Goal: Find specific page/section: Find specific page/section

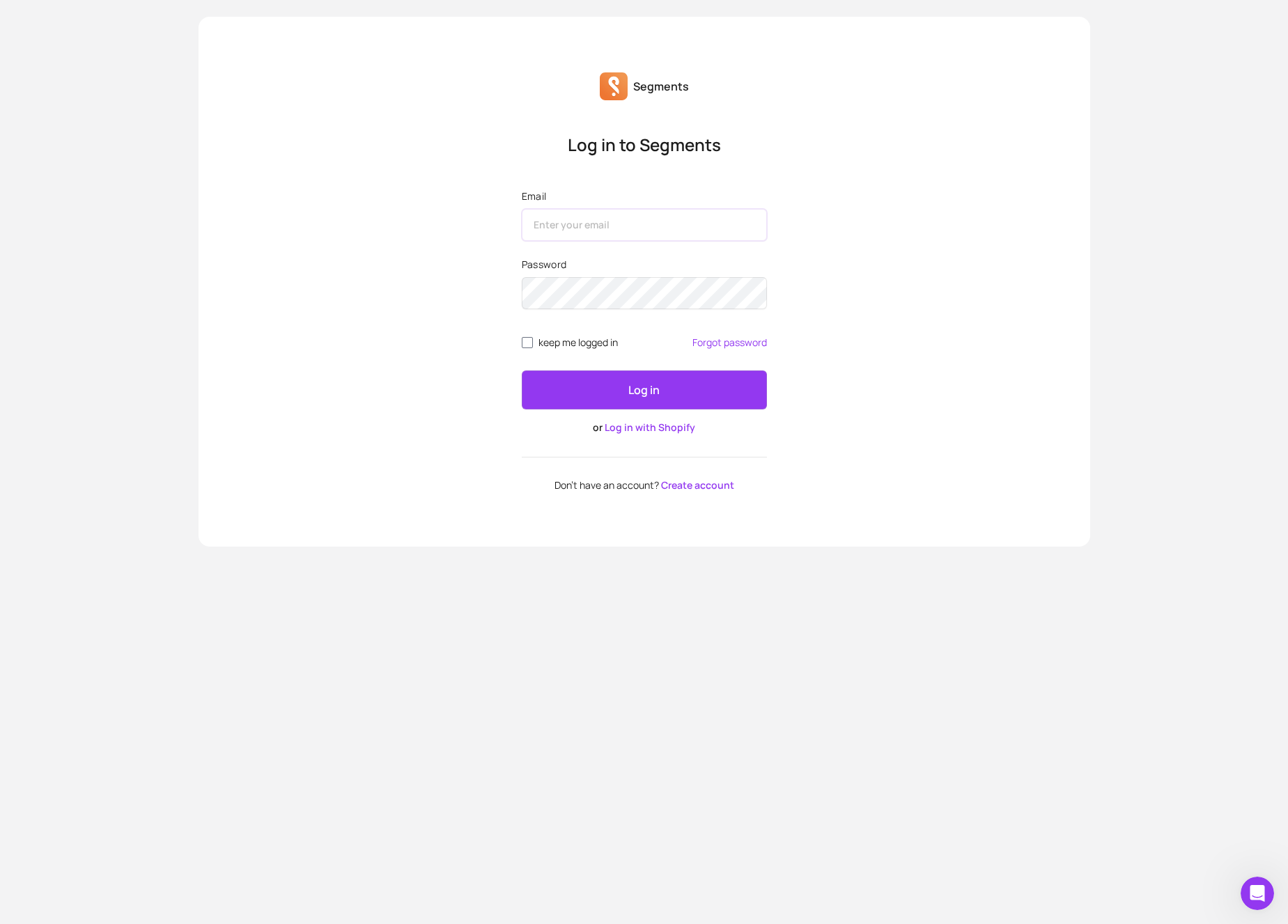
click at [560, 219] on input "Email" at bounding box center [644, 225] width 246 height 32
click at [671, 430] on link "Log in with Shopify" at bounding box center [650, 427] width 91 height 13
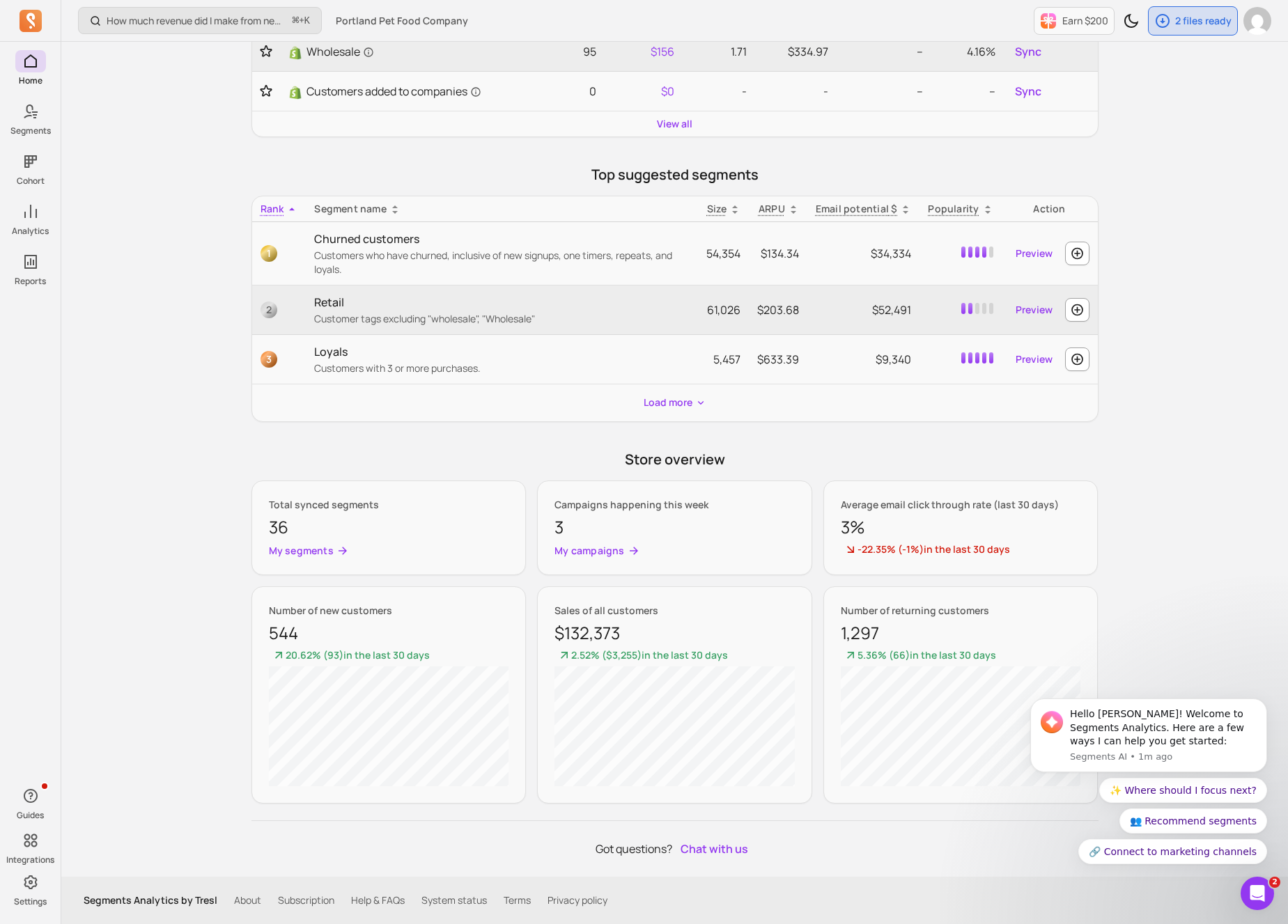
scroll to position [338, 0]
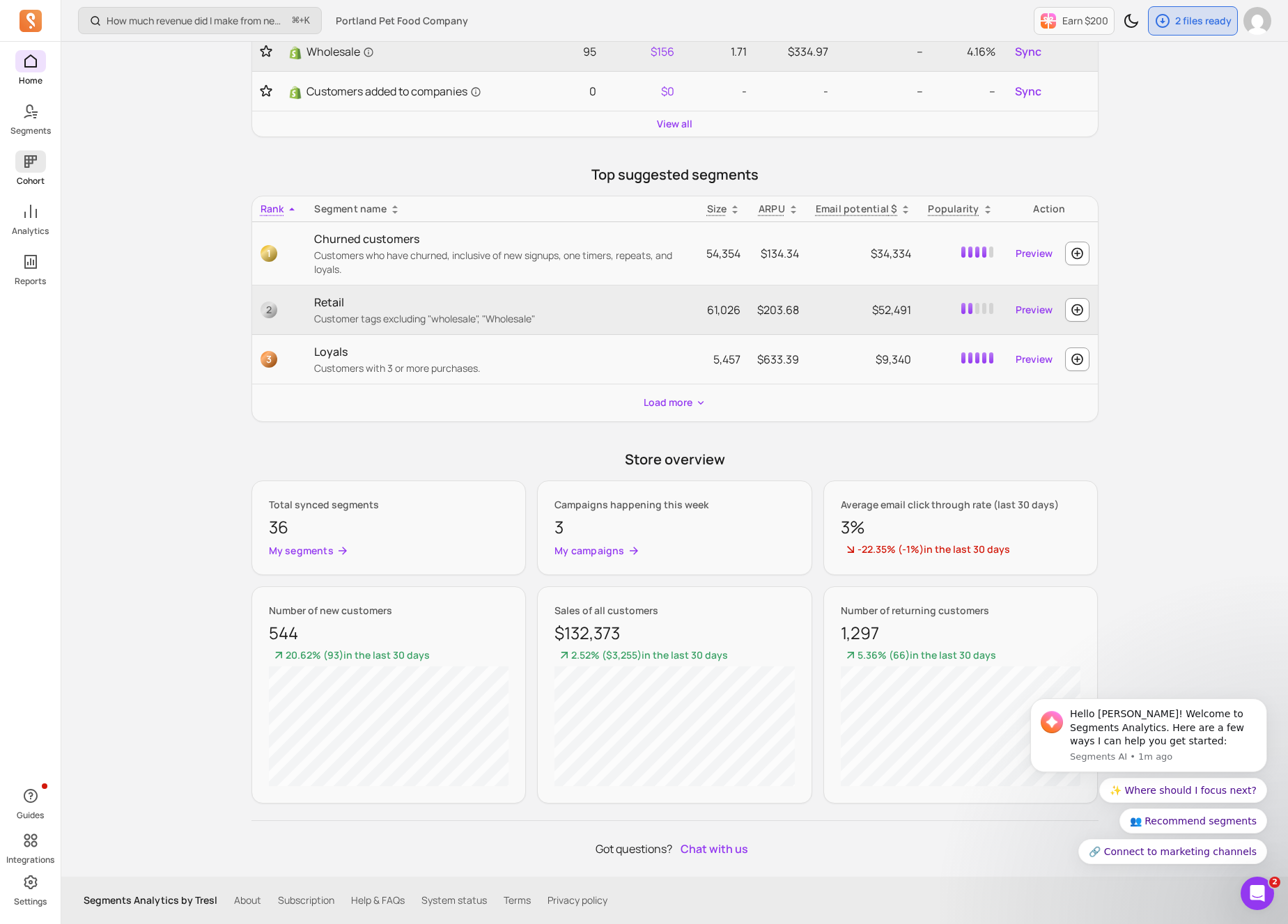
click at [32, 155] on icon at bounding box center [30, 161] width 12 height 12
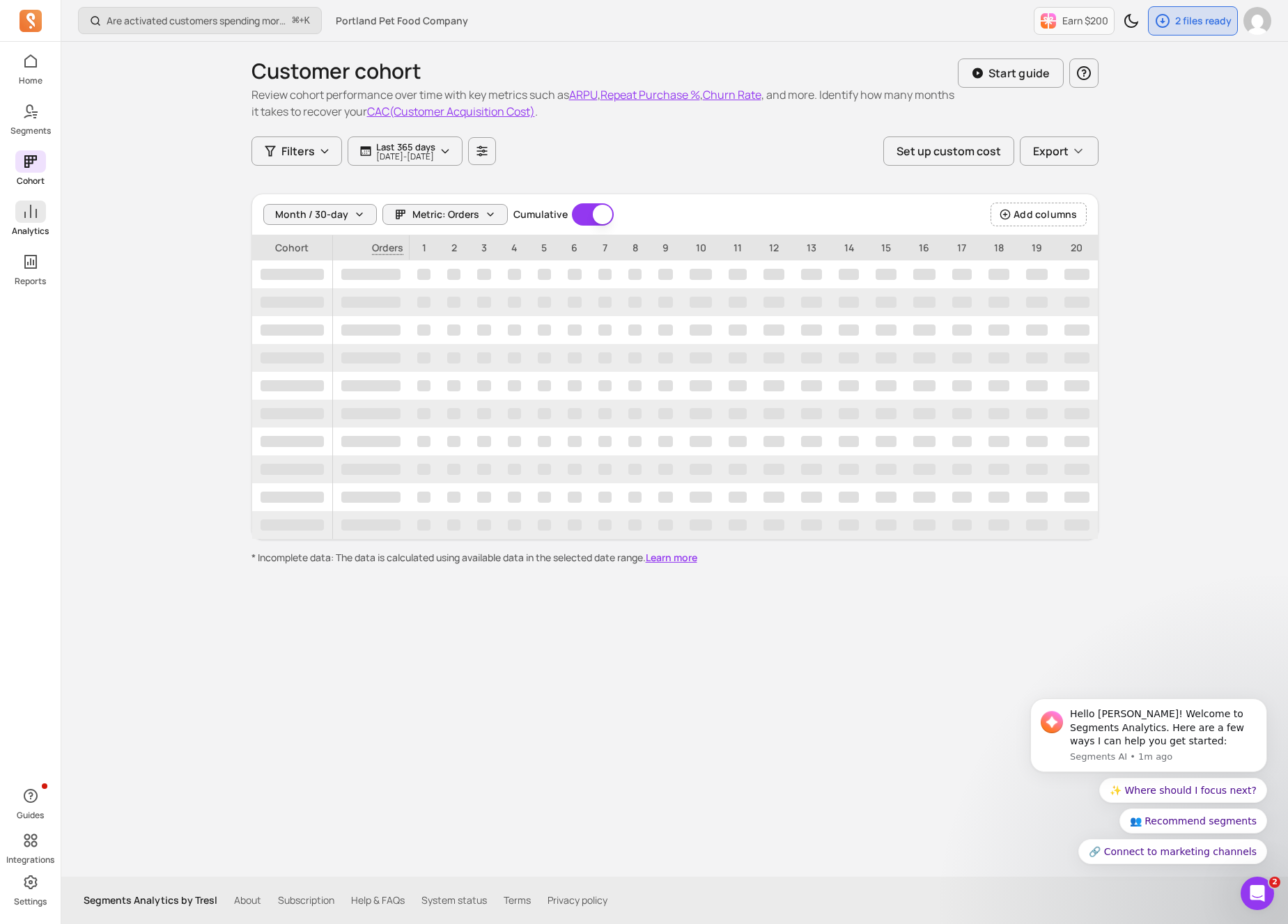
click at [26, 217] on icon at bounding box center [31, 212] width 17 height 17
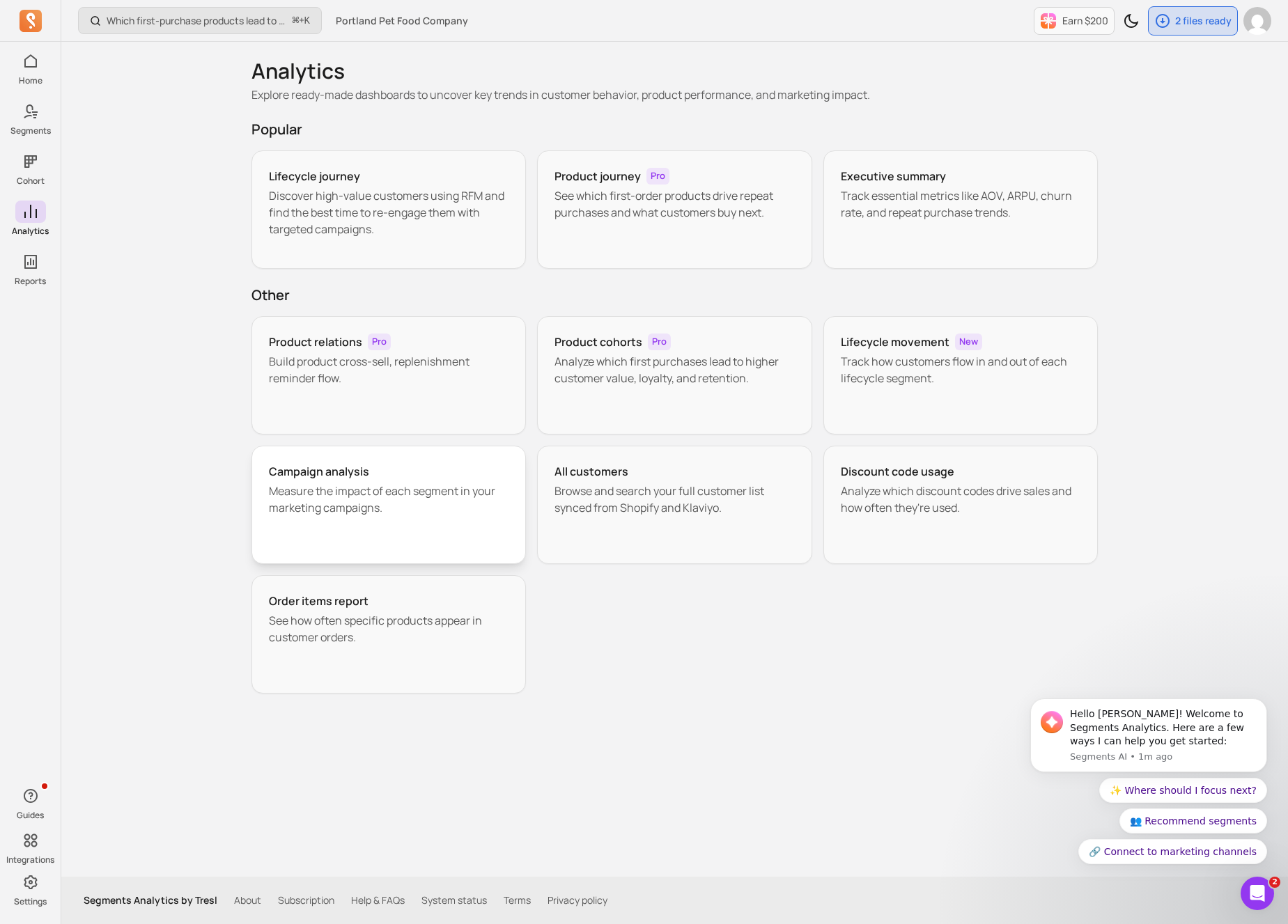
click at [489, 509] on p "Measure the impact of each segment in your marketing campaigns." at bounding box center [389, 499] width 241 height 33
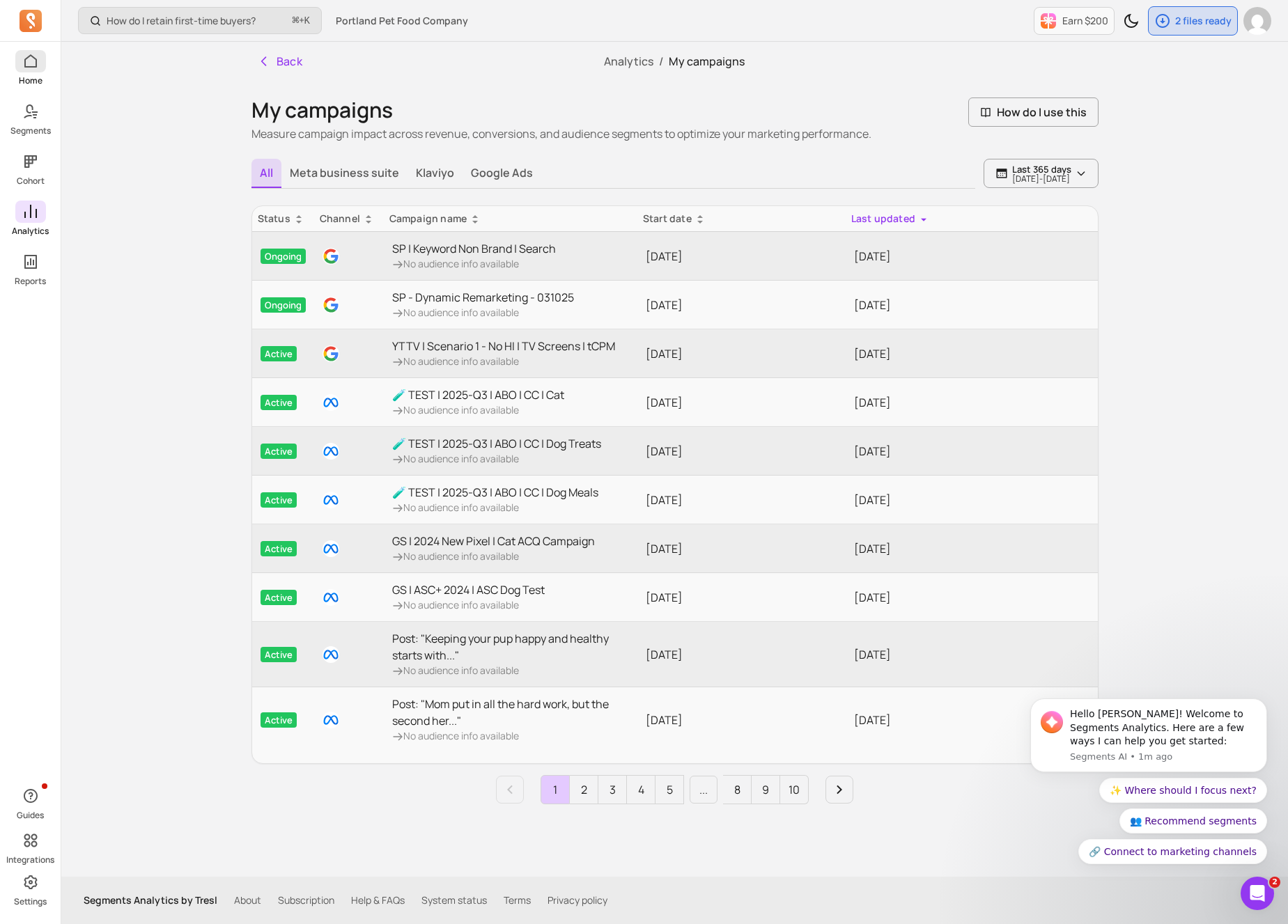
click at [29, 67] on icon at bounding box center [30, 61] width 12 height 13
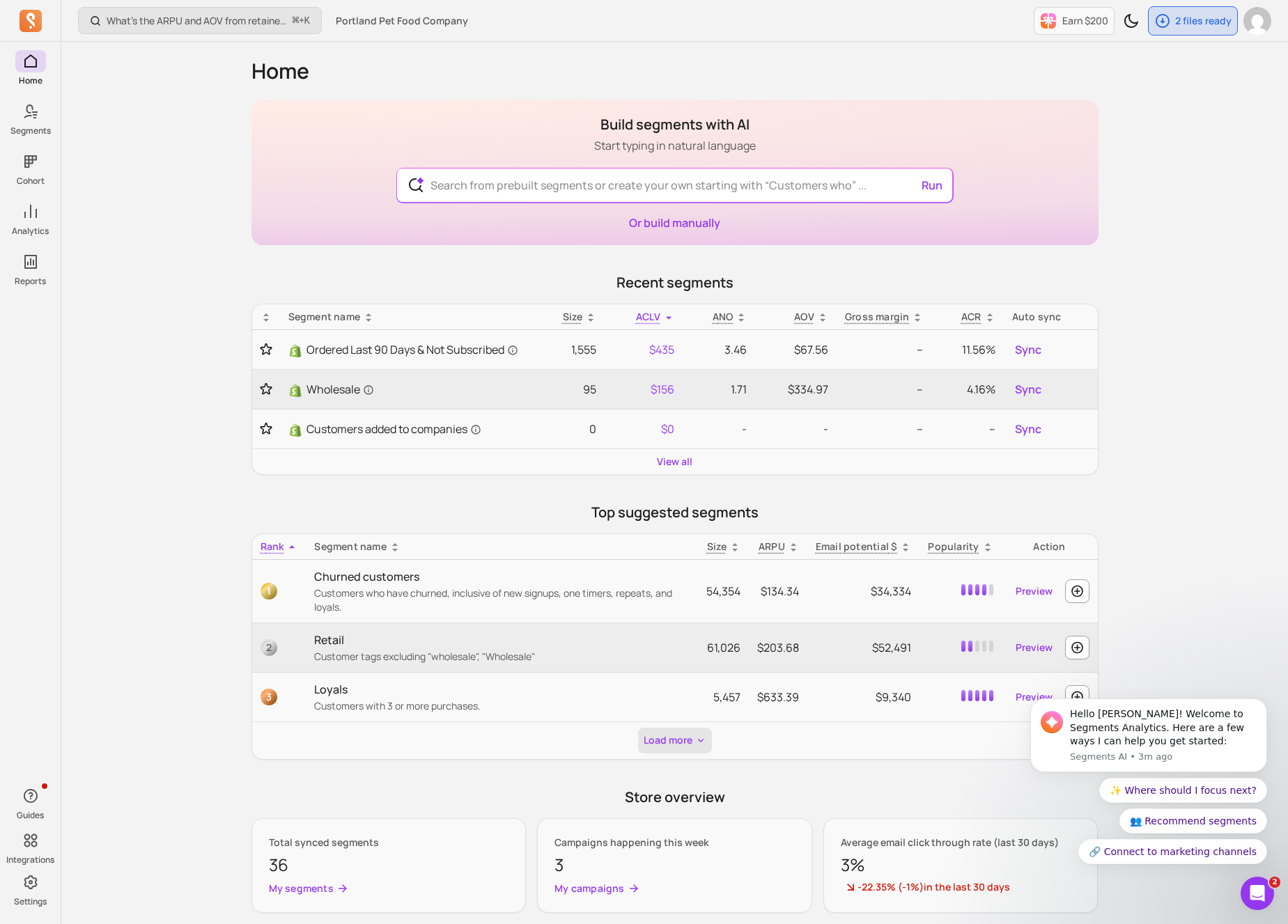
click at [660, 749] on button "Load more" at bounding box center [675, 740] width 74 height 26
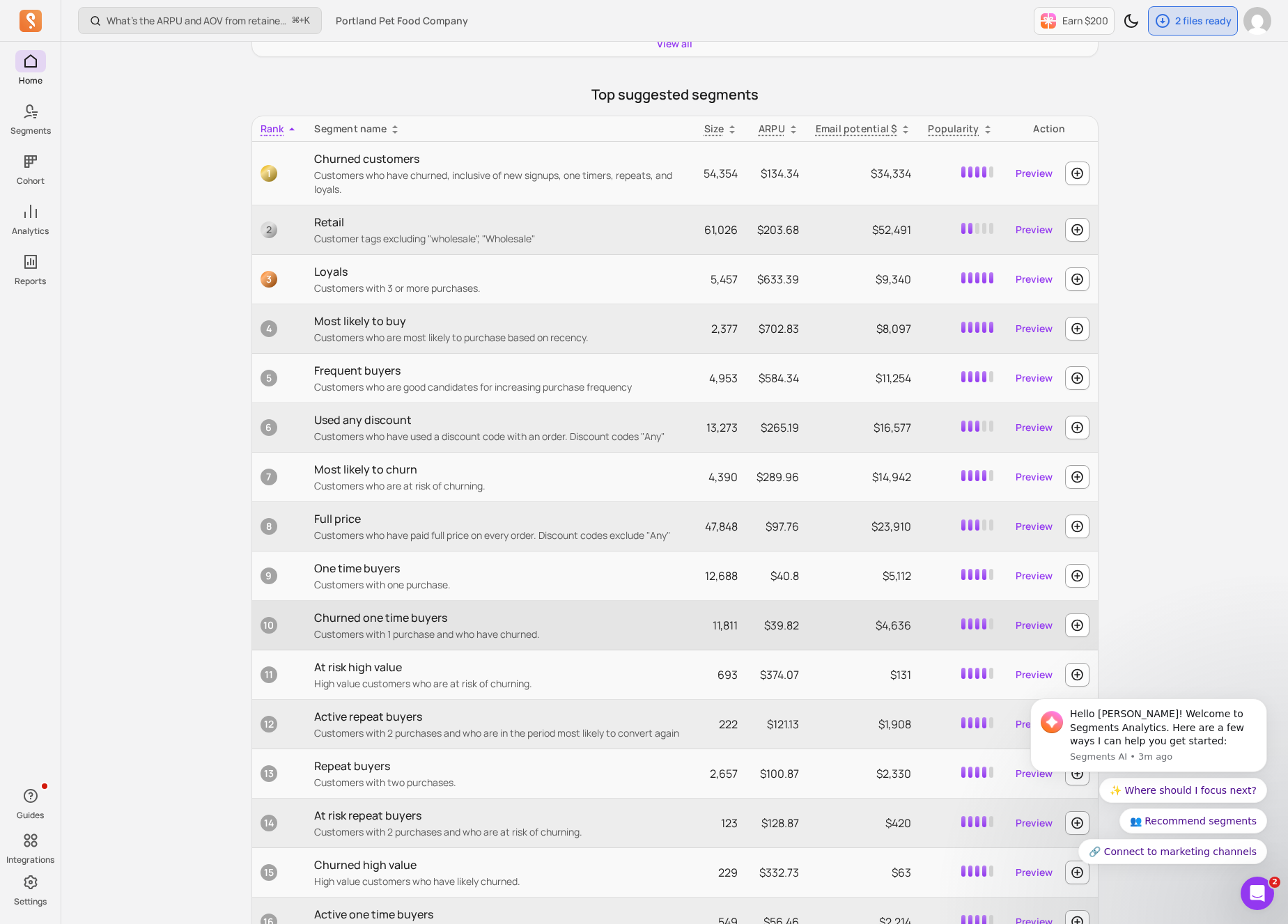
scroll to position [417, 0]
